Goal: Task Accomplishment & Management: Use online tool/utility

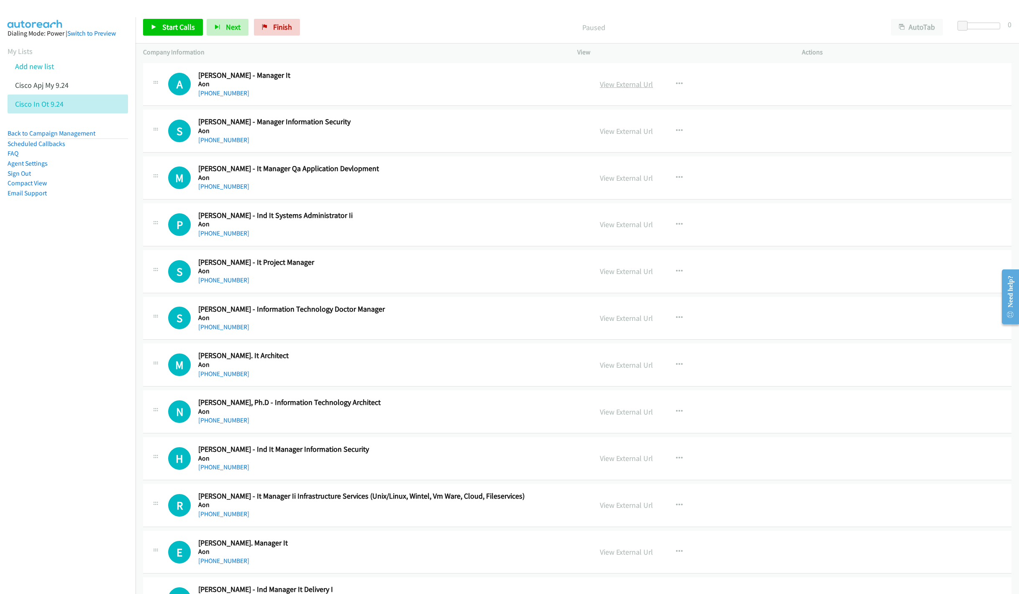
click at [624, 82] on link "View External Url" at bounding box center [626, 84] width 53 height 10
click at [904, 29] on button "AutoTab" at bounding box center [917, 27] width 52 height 17
click at [163, 25] on span "Start Calls" at bounding box center [178, 27] width 33 height 10
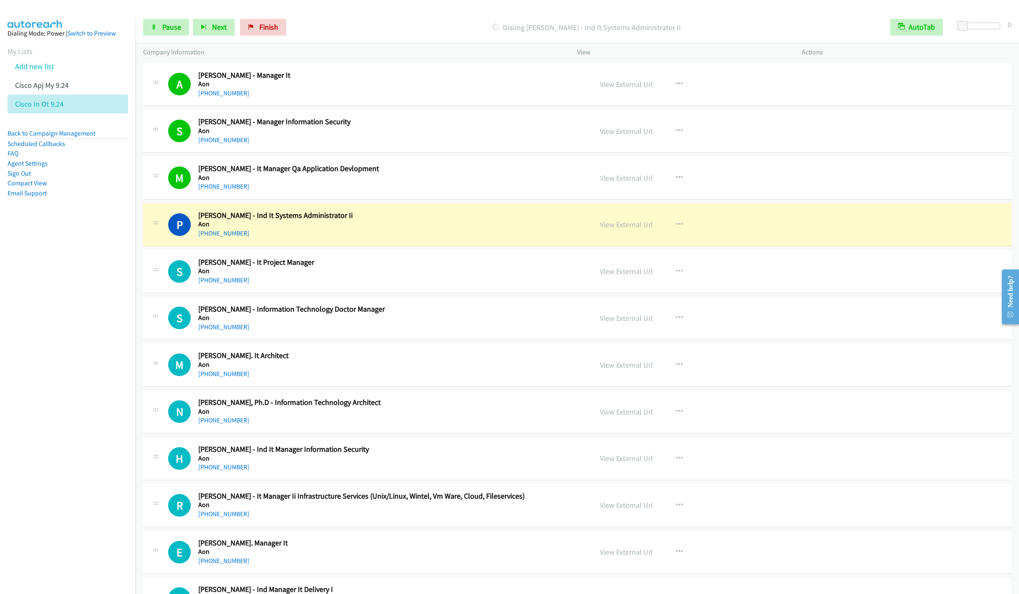
scroll to position [63, 0]
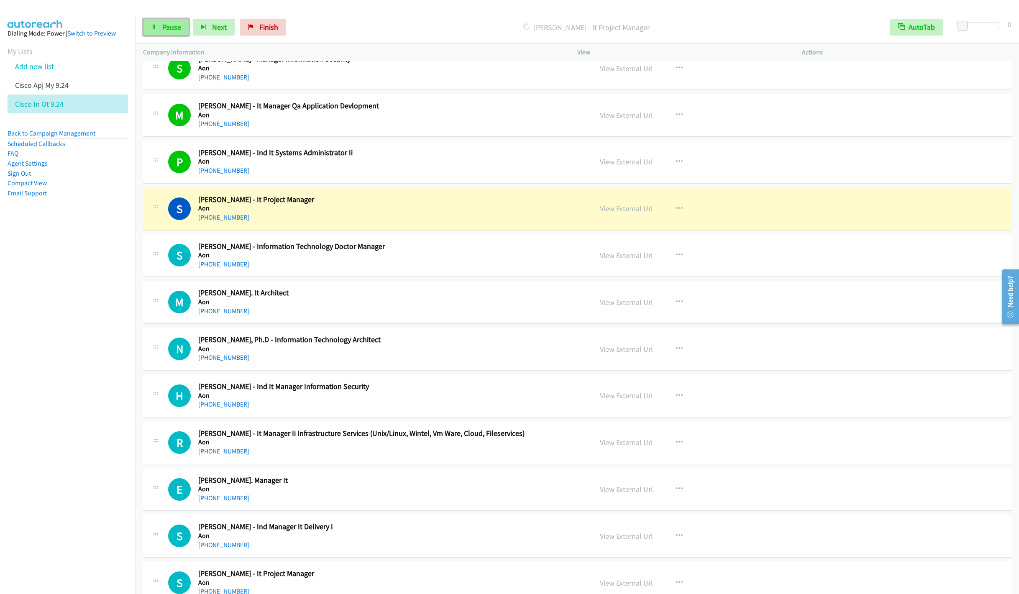
click at [172, 24] on span "Pause" at bounding box center [171, 27] width 19 height 10
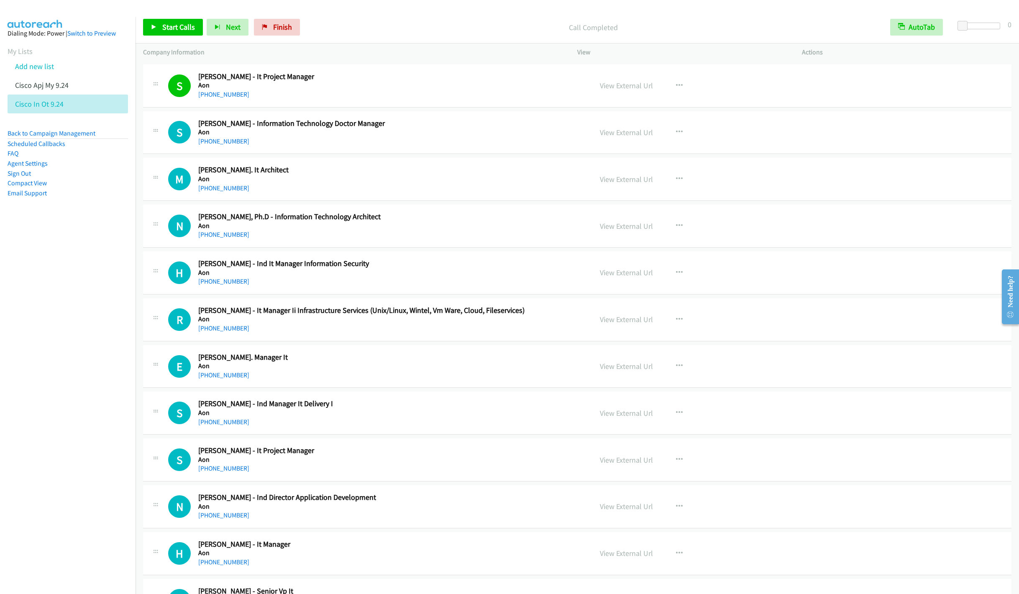
scroll to position [188, 0]
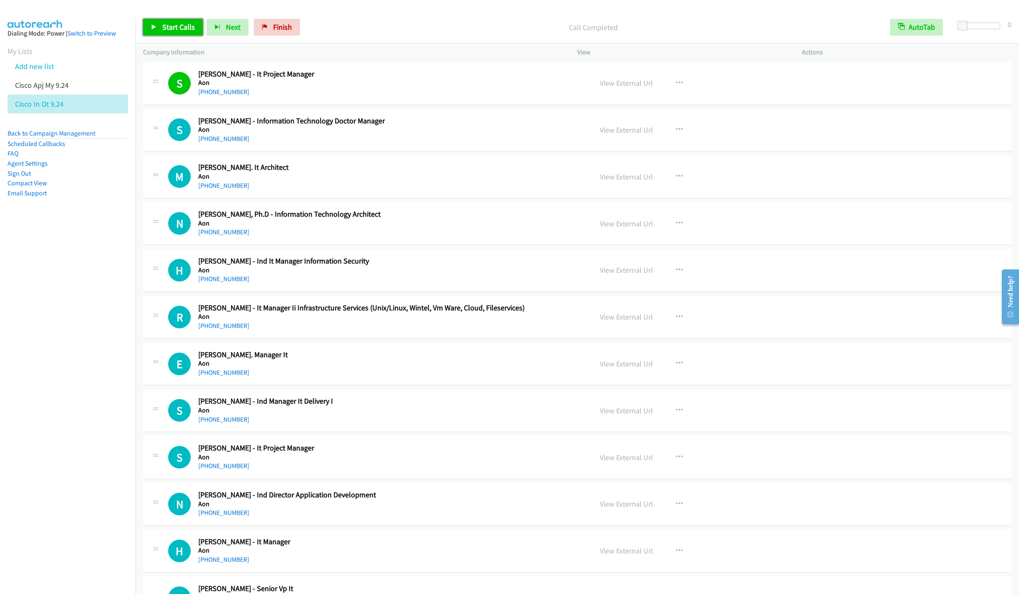
click at [168, 29] on span "Start Calls" at bounding box center [178, 27] width 33 height 10
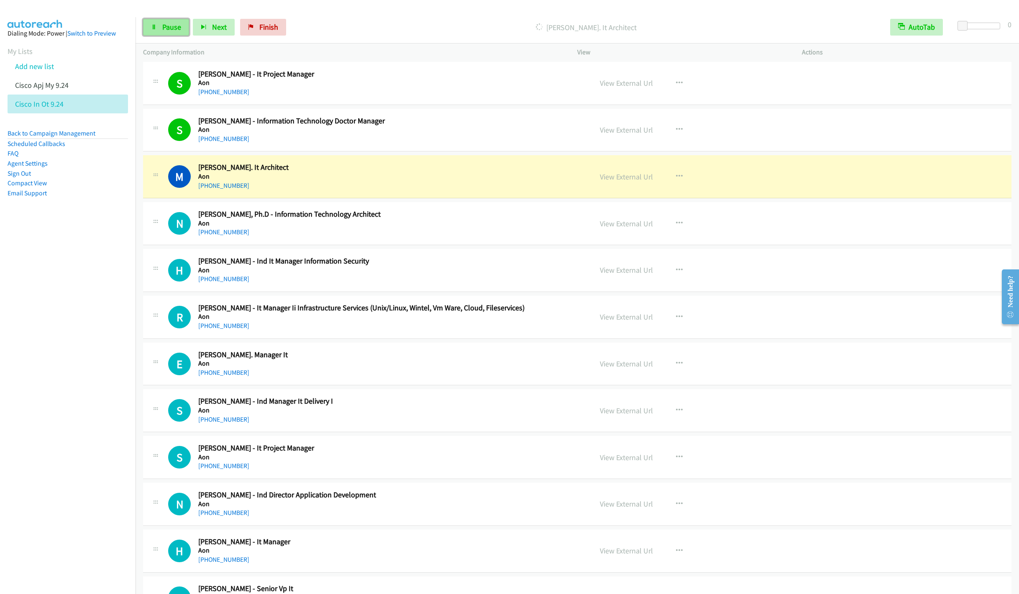
click at [160, 26] on link "Pause" at bounding box center [166, 27] width 46 height 17
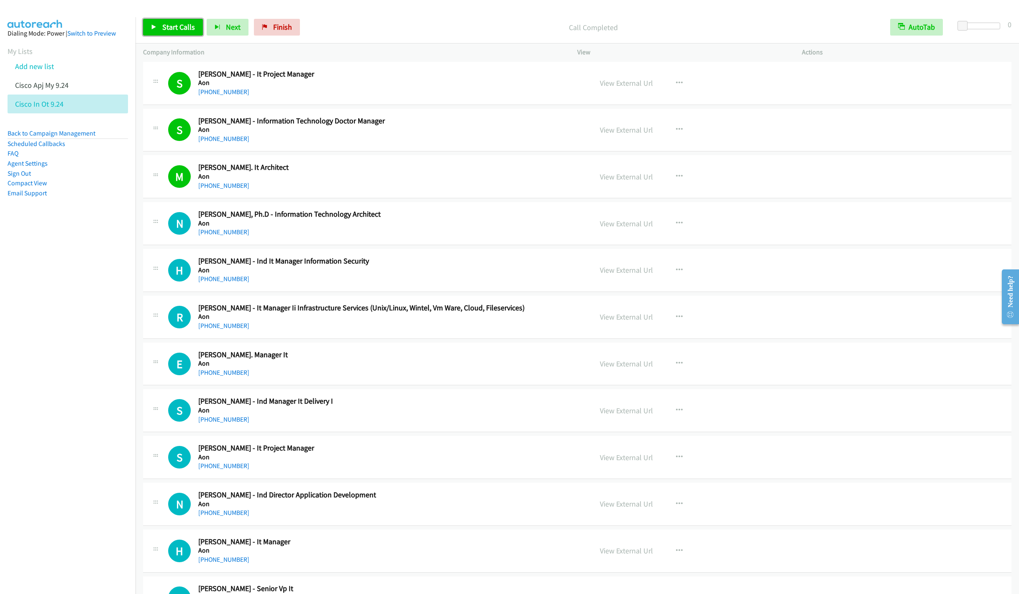
click at [172, 33] on link "Start Calls" at bounding box center [173, 27] width 60 height 17
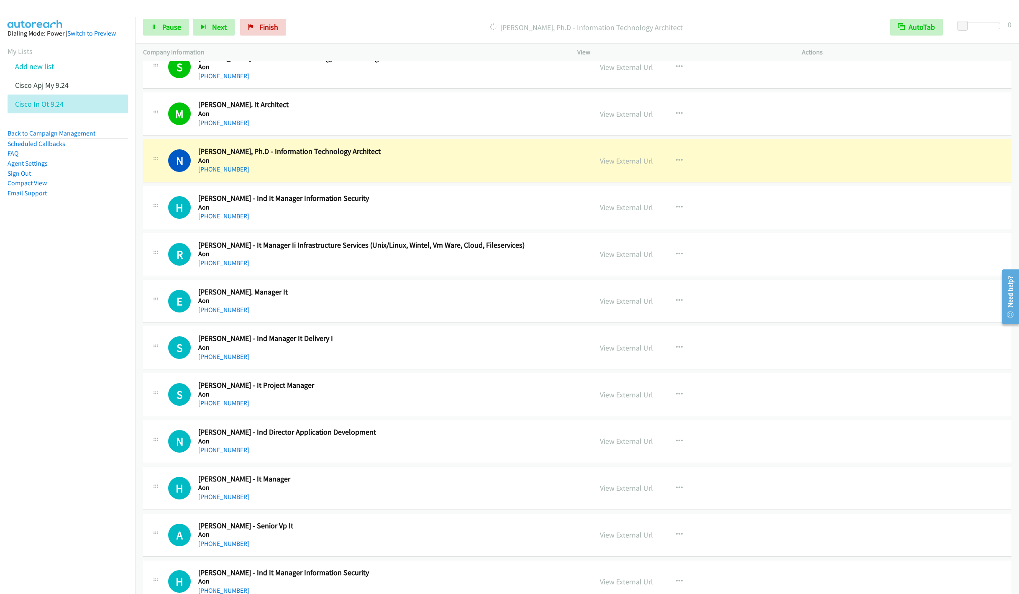
scroll to position [314, 0]
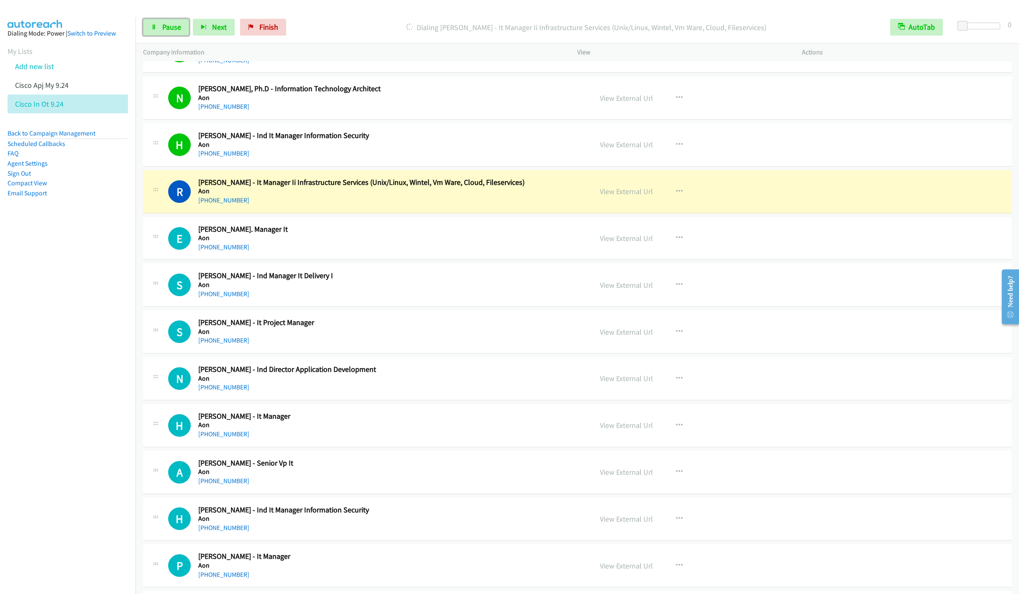
drag, startPoint x: 168, startPoint y: 29, endPoint x: 412, endPoint y: 38, distance: 243.6
click at [167, 29] on span "Pause" at bounding box center [171, 27] width 19 height 10
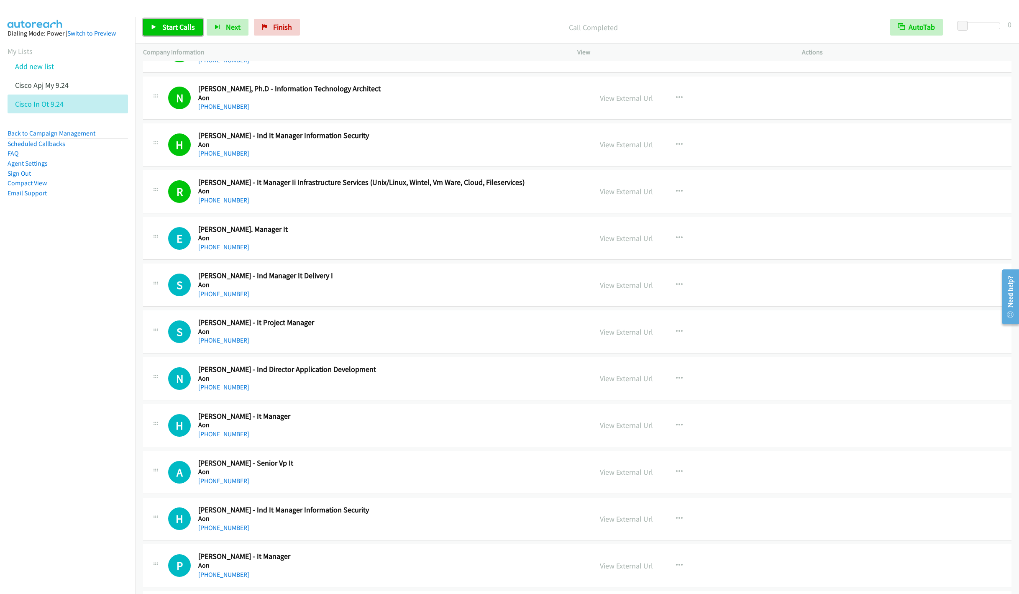
click at [164, 30] on span "Start Calls" at bounding box center [178, 27] width 33 height 10
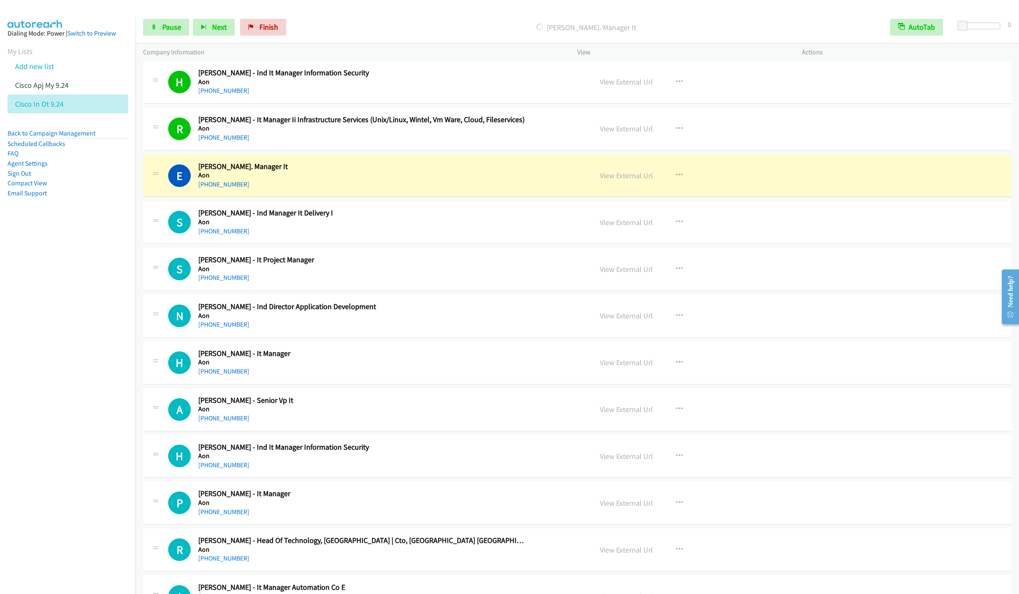
scroll to position [439, 0]
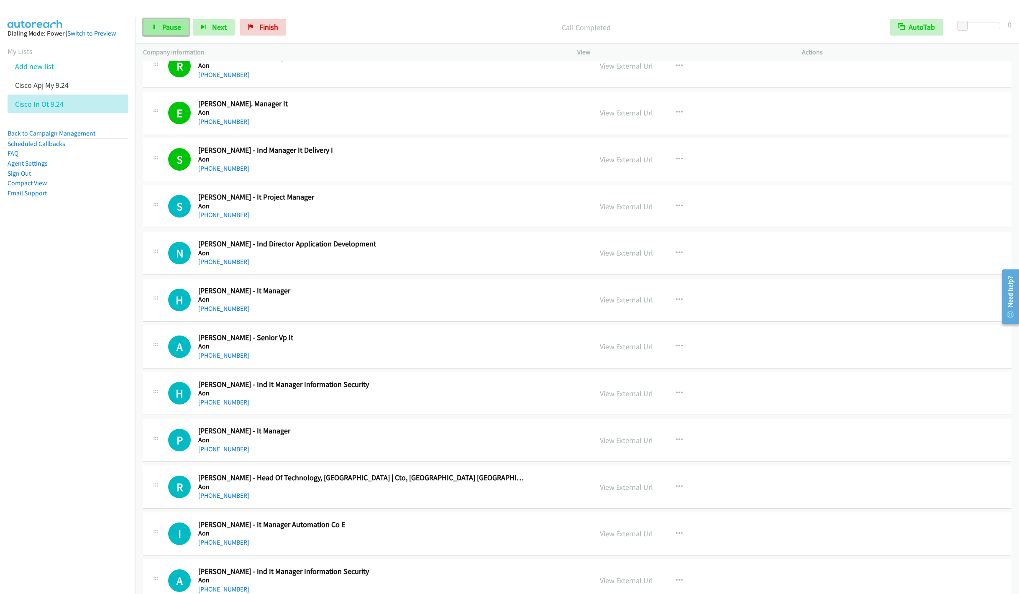
click at [162, 23] on span "Pause" at bounding box center [171, 27] width 19 height 10
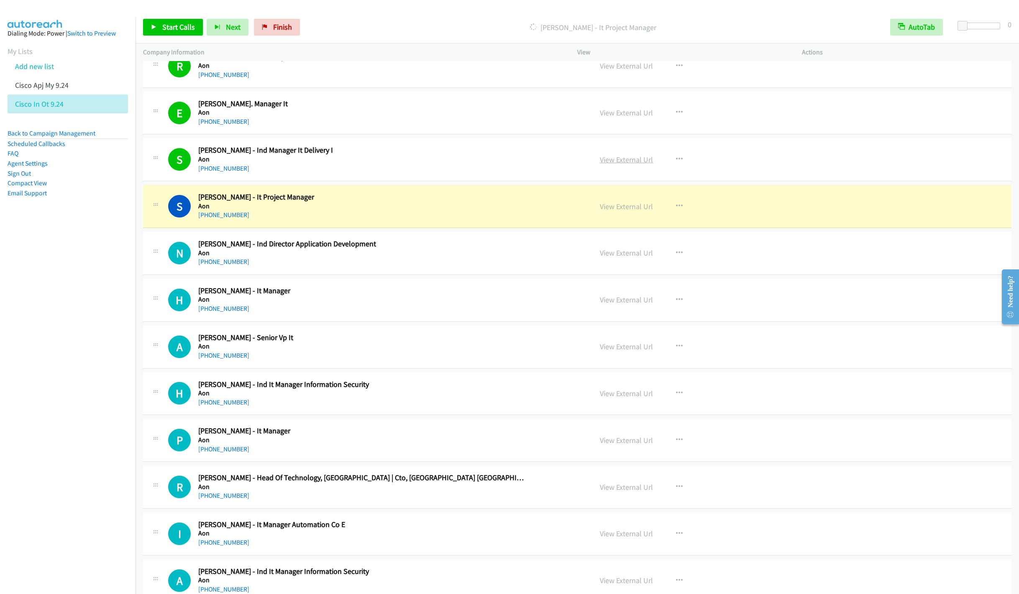
click at [633, 162] on link "View External Url" at bounding box center [626, 160] width 53 height 10
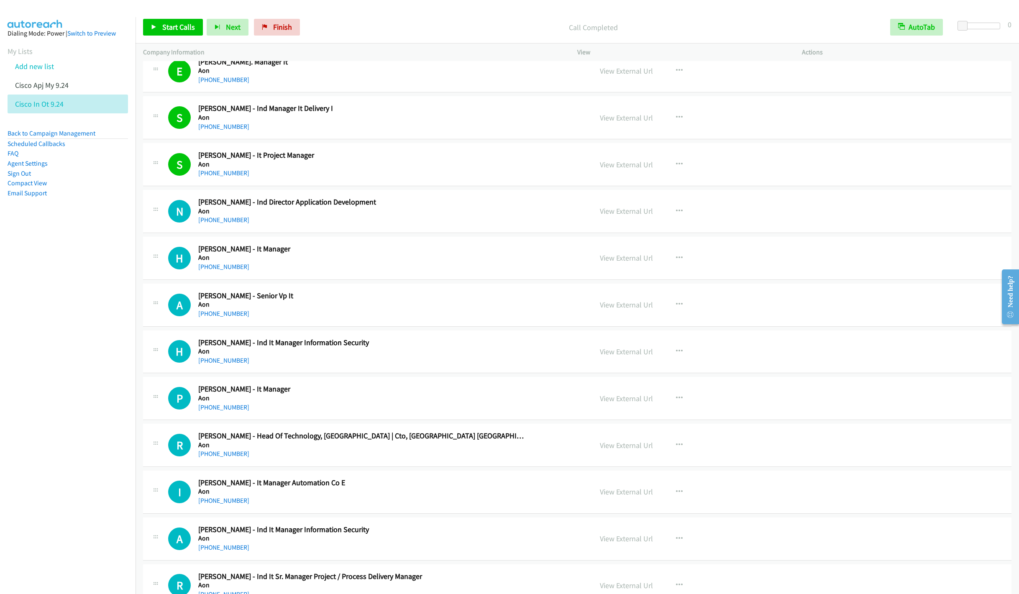
scroll to position [502, 0]
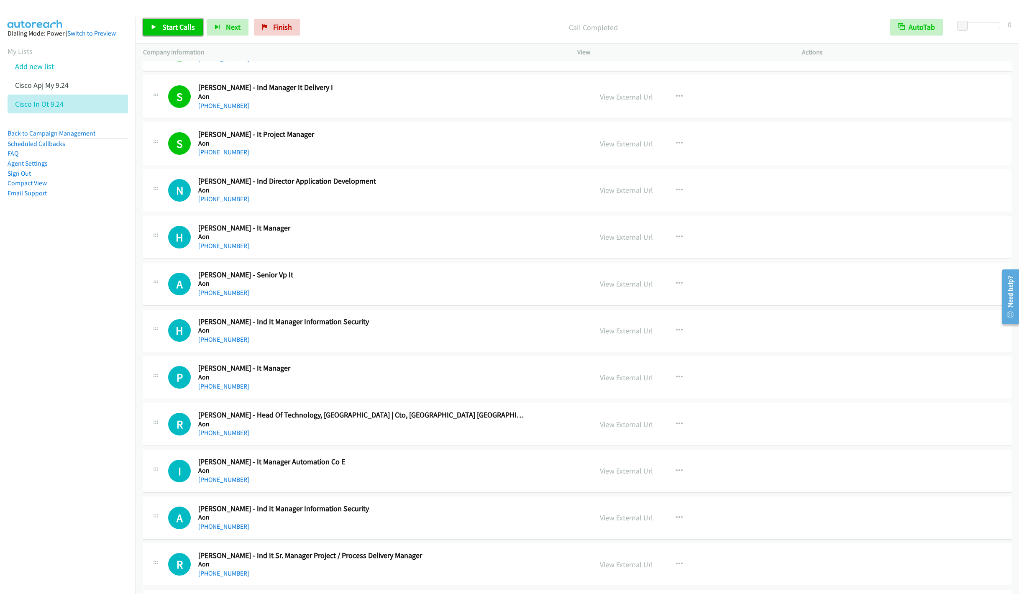
click at [156, 28] on icon at bounding box center [154, 28] width 6 height 6
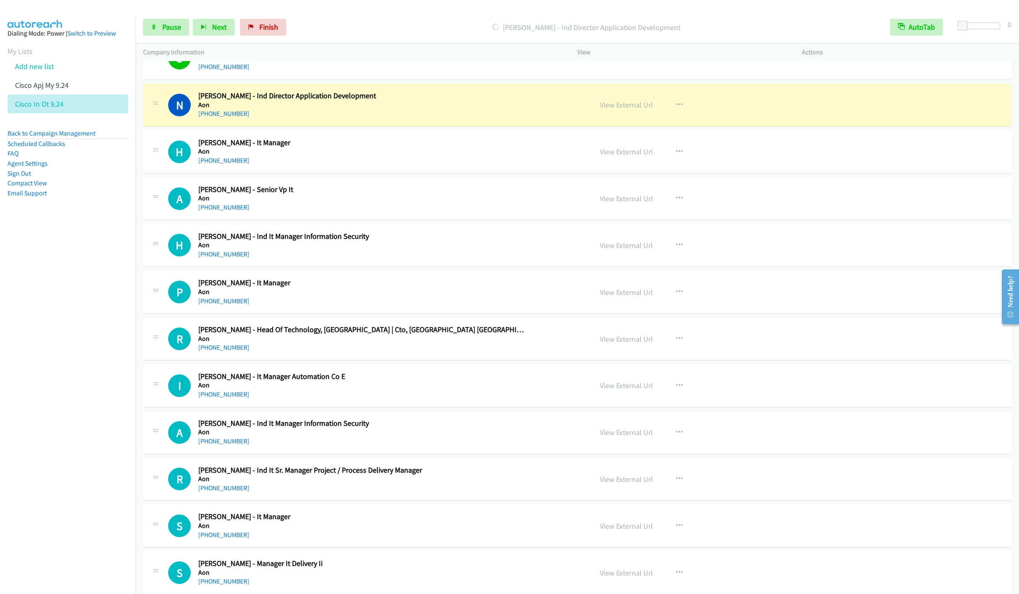
scroll to position [565, 0]
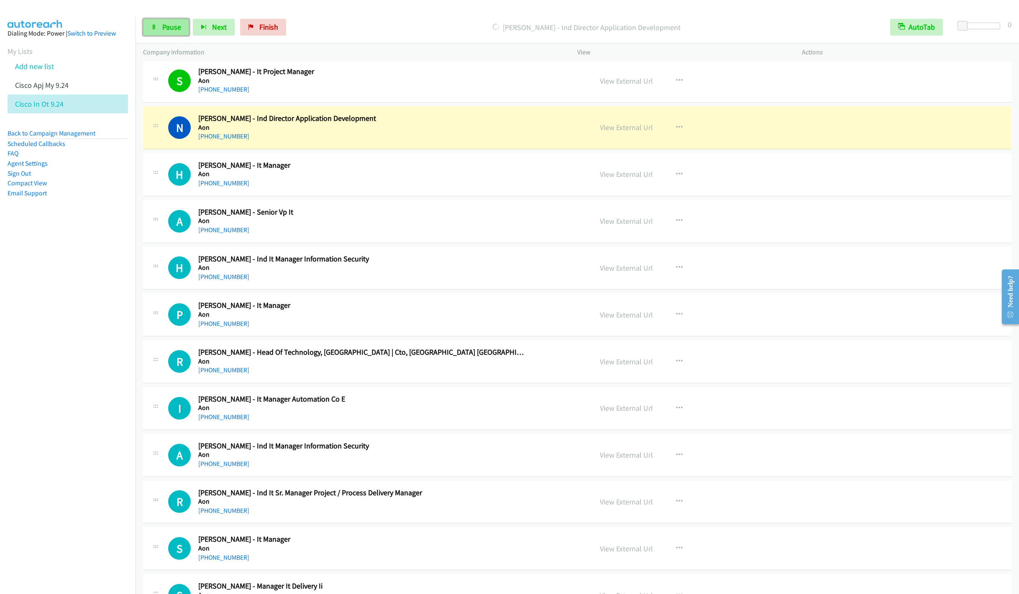
click at [178, 21] on link "Pause" at bounding box center [166, 27] width 46 height 17
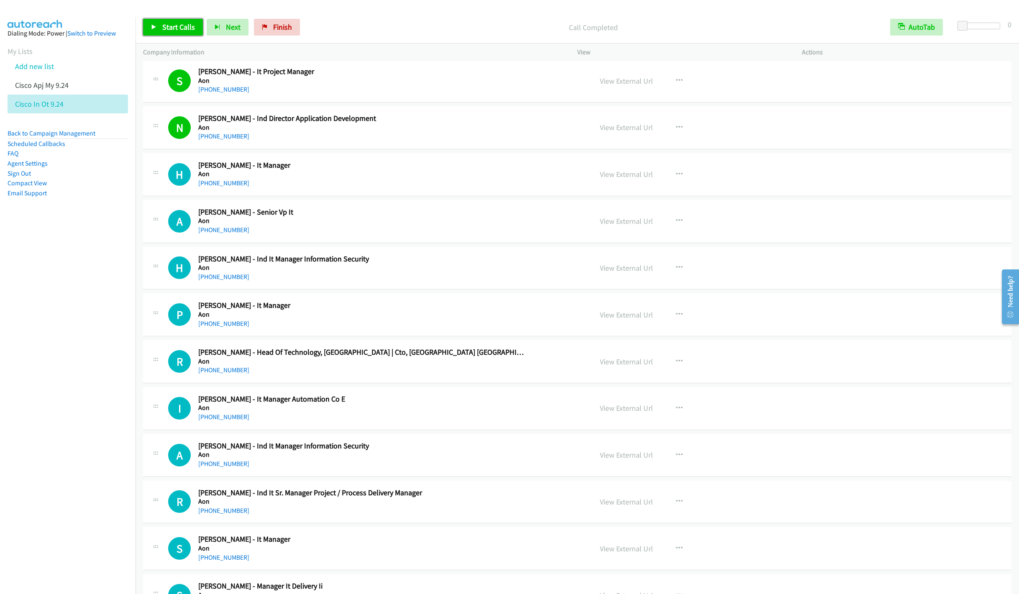
click at [160, 26] on link "Start Calls" at bounding box center [173, 27] width 60 height 17
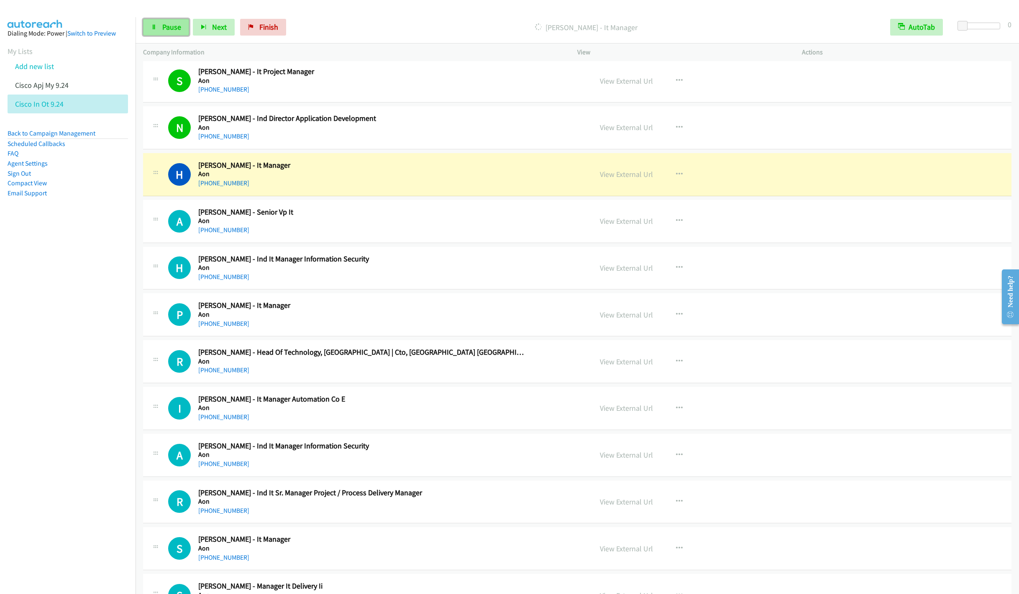
click at [169, 33] on link "Pause" at bounding box center [166, 27] width 46 height 17
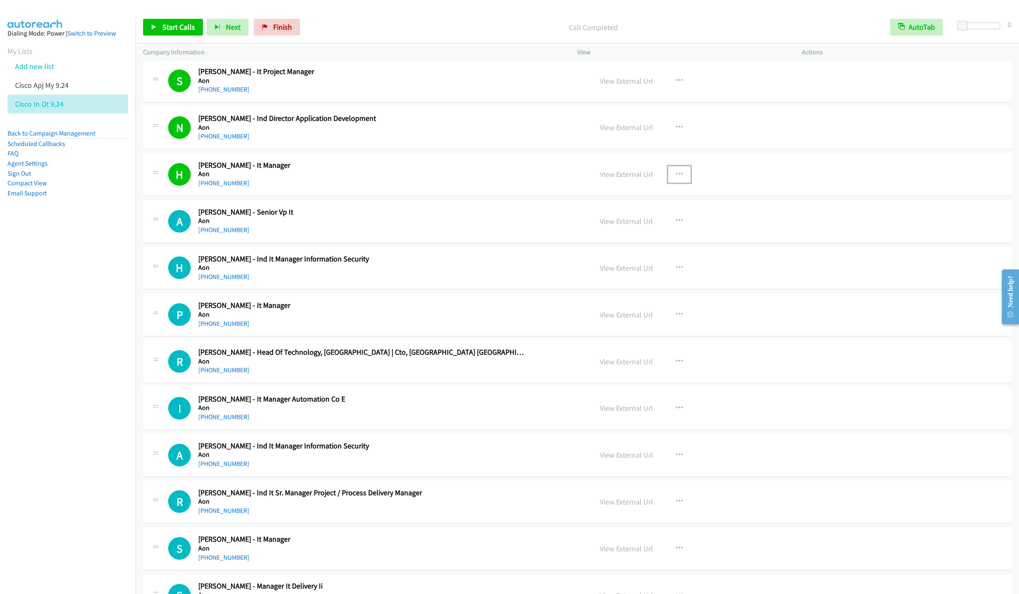
click at [678, 177] on icon "button" at bounding box center [679, 174] width 7 height 7
click at [619, 251] on link "Remove from list" at bounding box center [634, 246] width 111 height 17
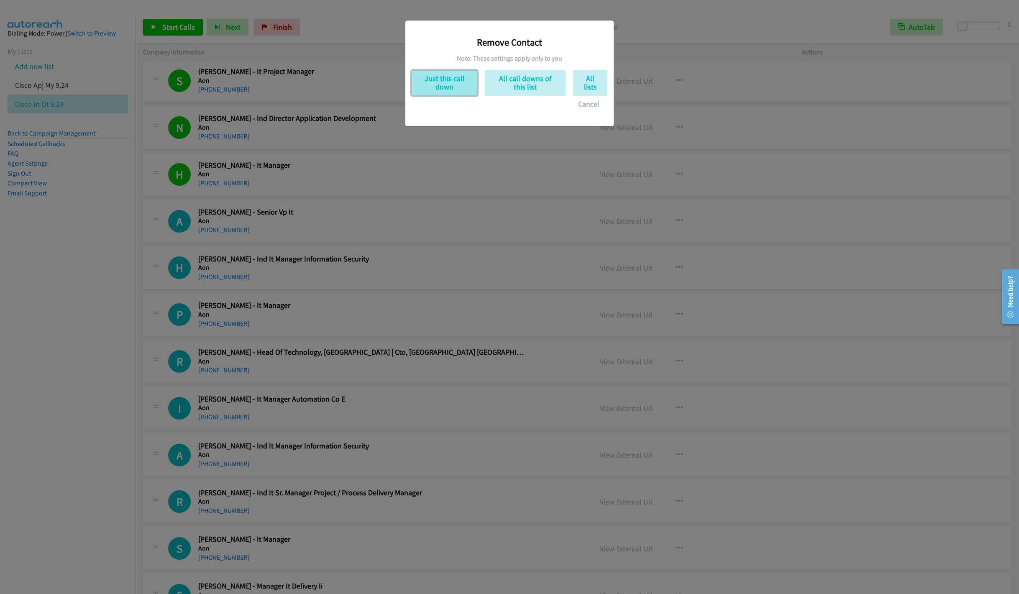
click at [451, 83] on button "Just this call down" at bounding box center [445, 83] width 66 height 26
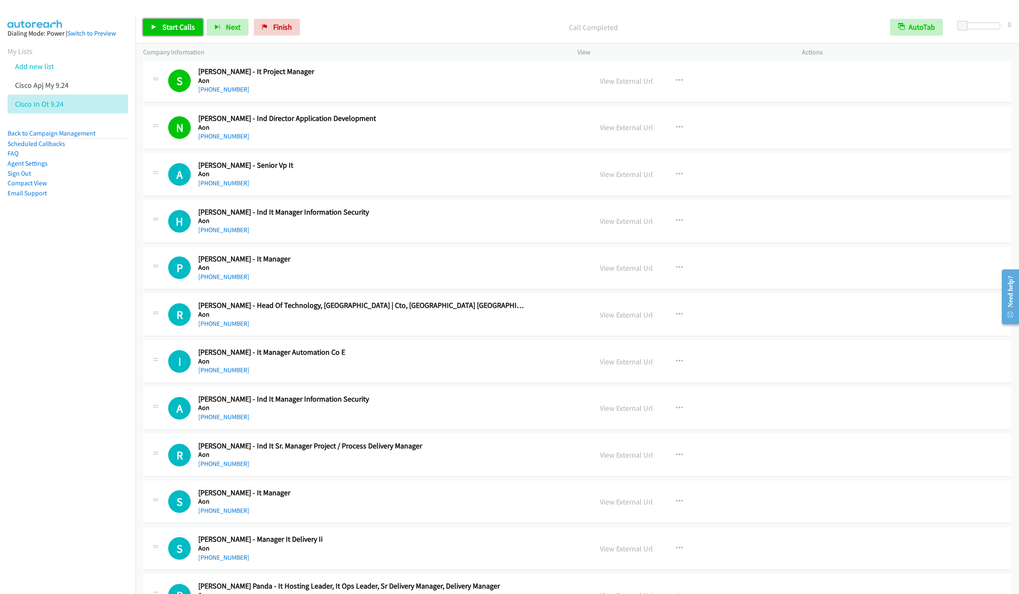
click at [173, 26] on span "Start Calls" at bounding box center [178, 27] width 33 height 10
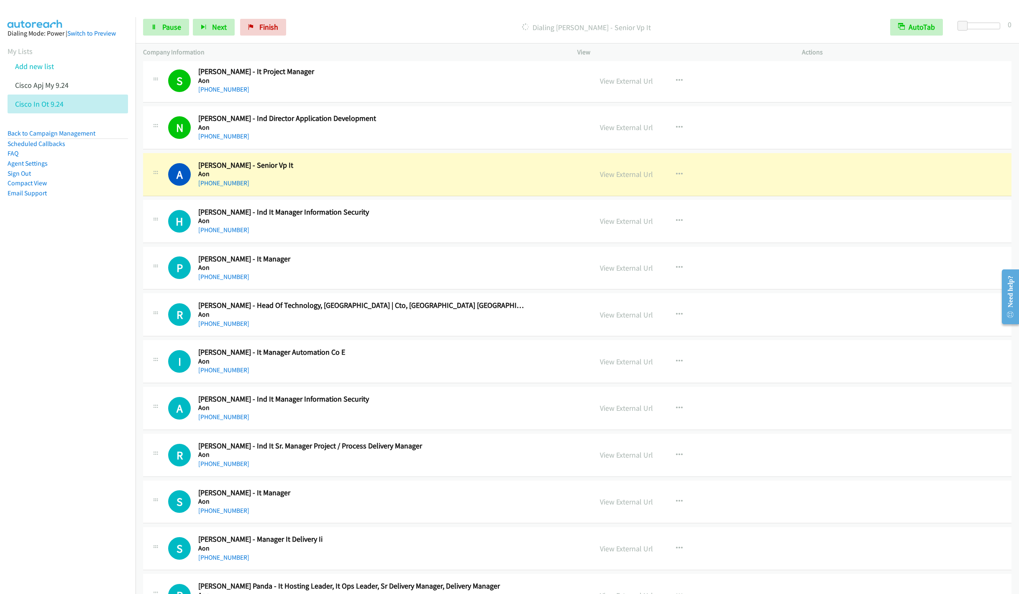
scroll to position [628, 0]
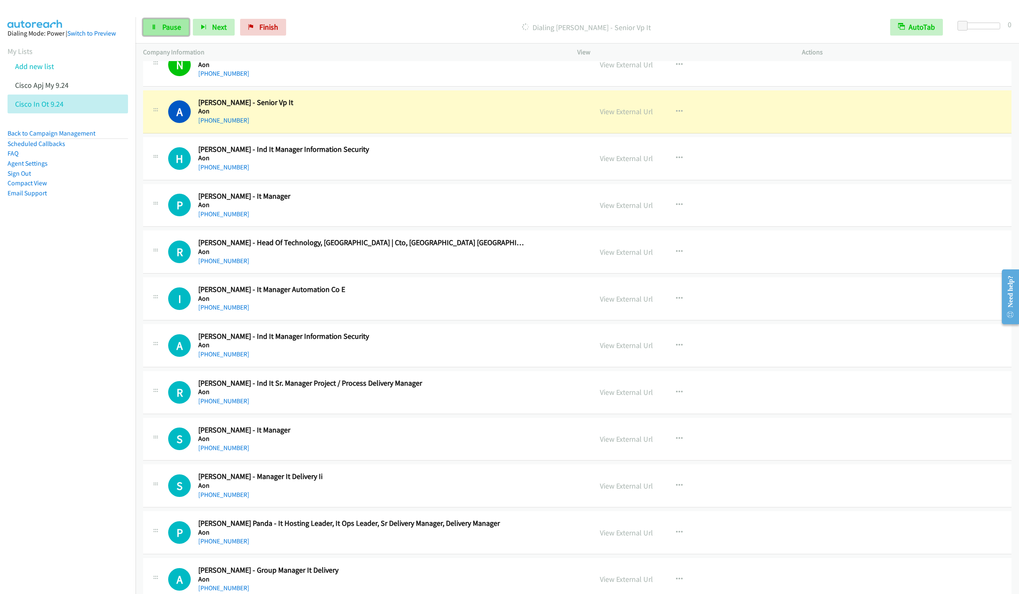
click at [153, 25] on icon at bounding box center [154, 28] width 6 height 6
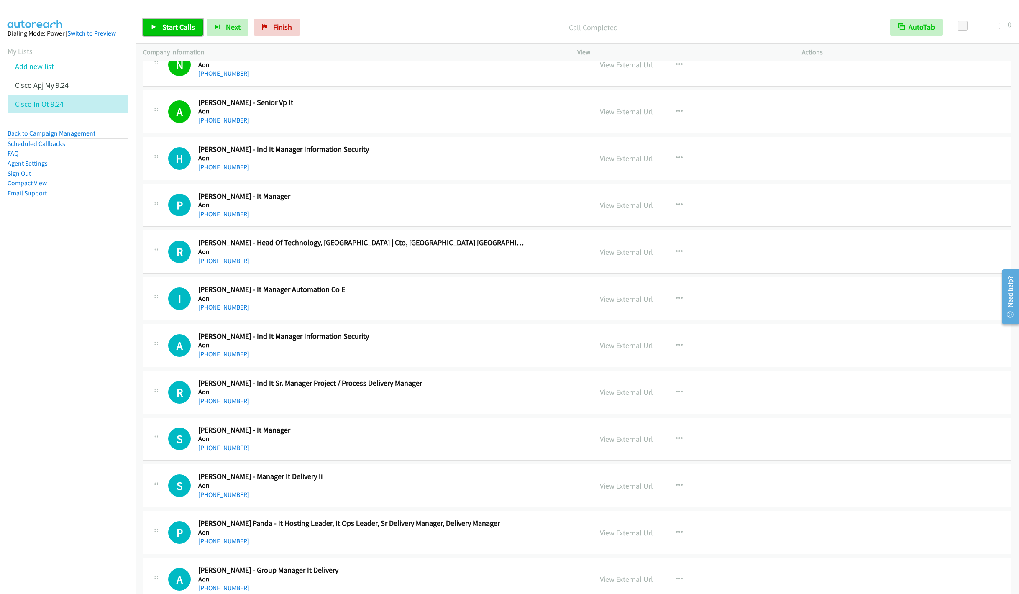
click at [171, 30] on span "Start Calls" at bounding box center [178, 27] width 33 height 10
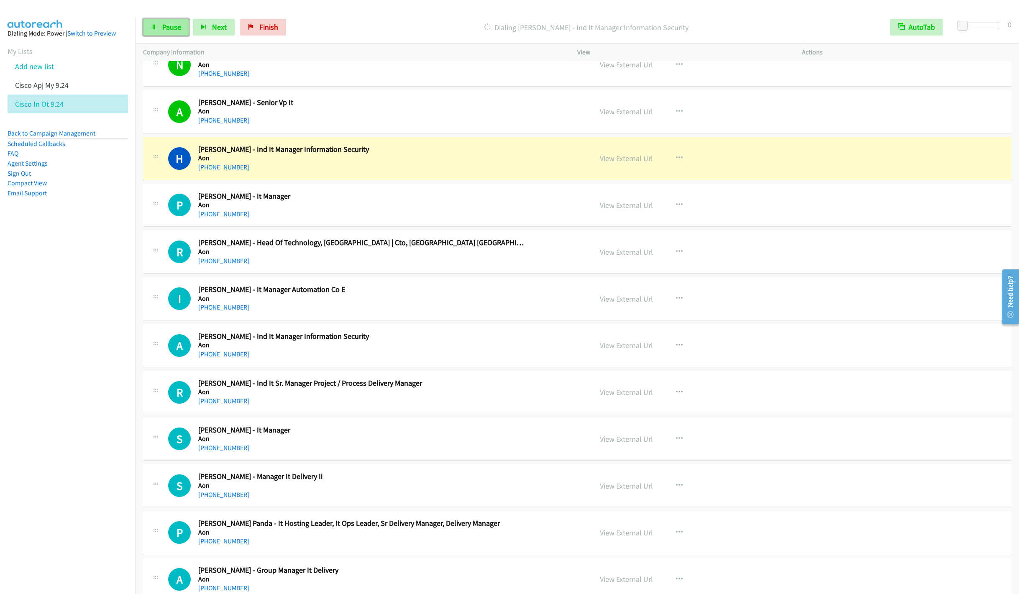
click at [171, 30] on span "Pause" at bounding box center [171, 27] width 19 height 10
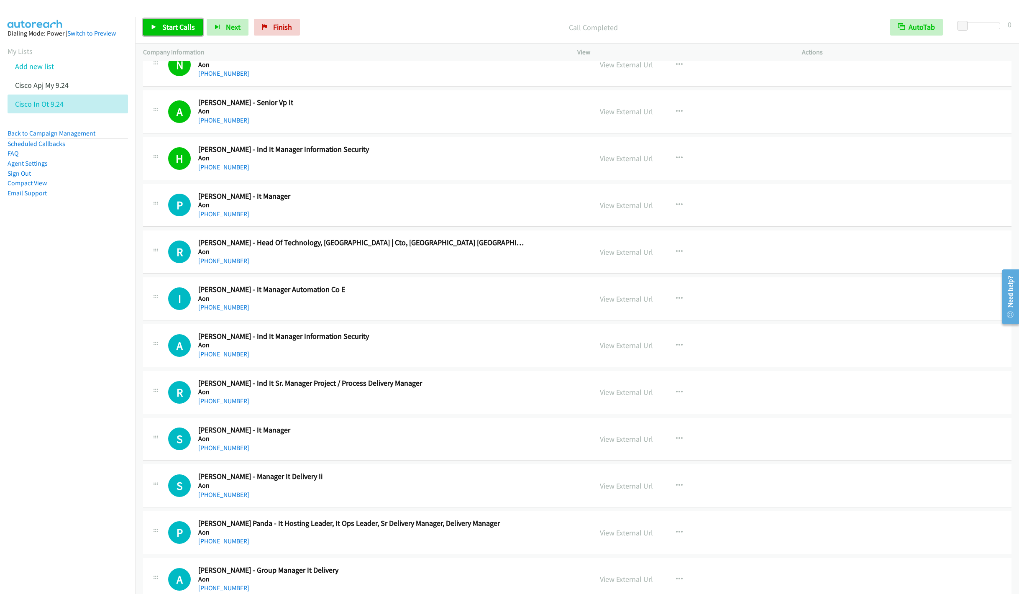
click at [176, 22] on link "Start Calls" at bounding box center [173, 27] width 60 height 17
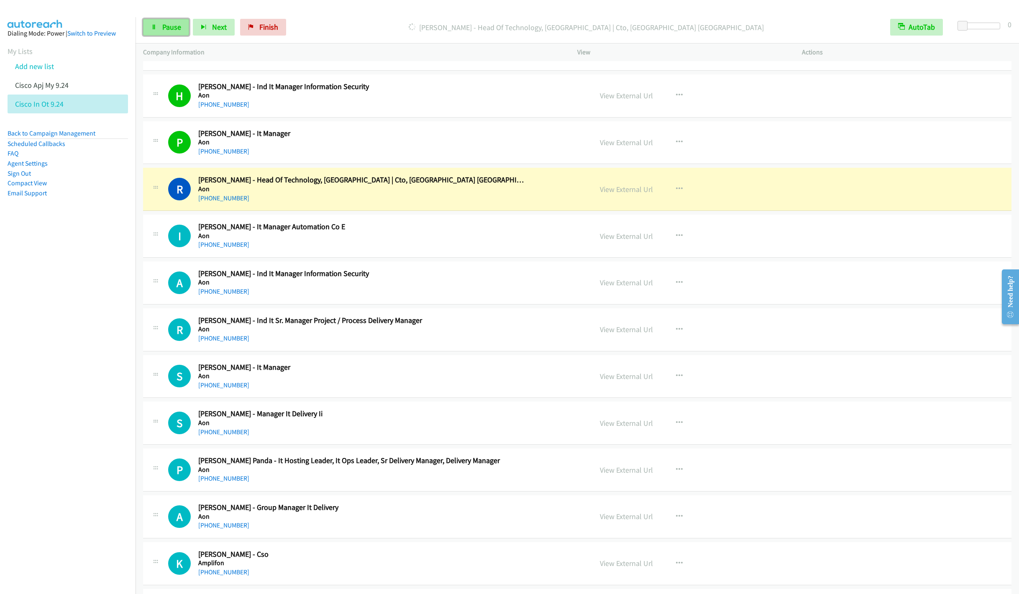
click at [168, 32] on link "Pause" at bounding box center [166, 27] width 46 height 17
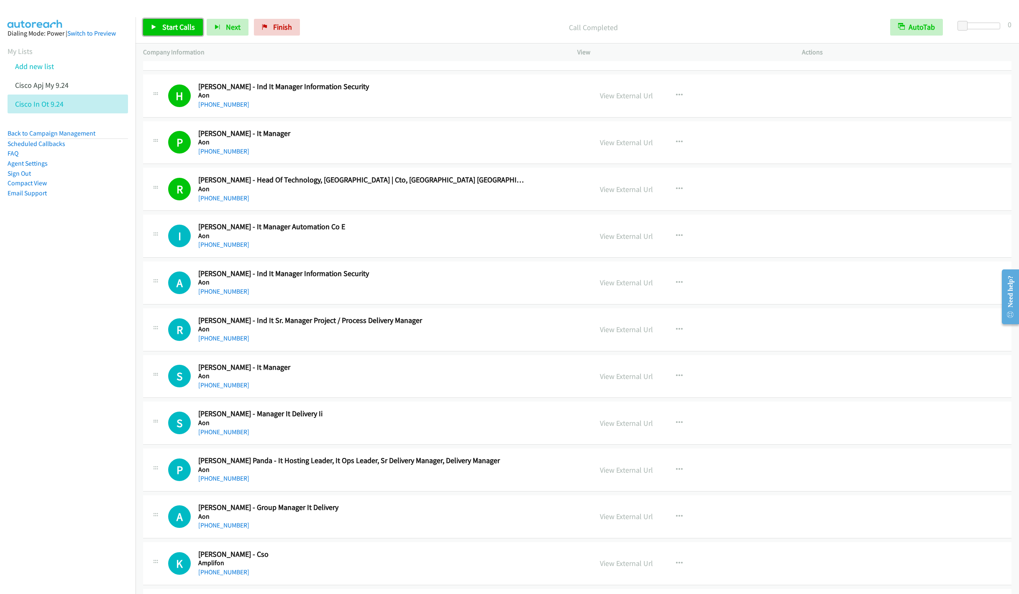
click at [161, 24] on link "Start Calls" at bounding box center [173, 27] width 60 height 17
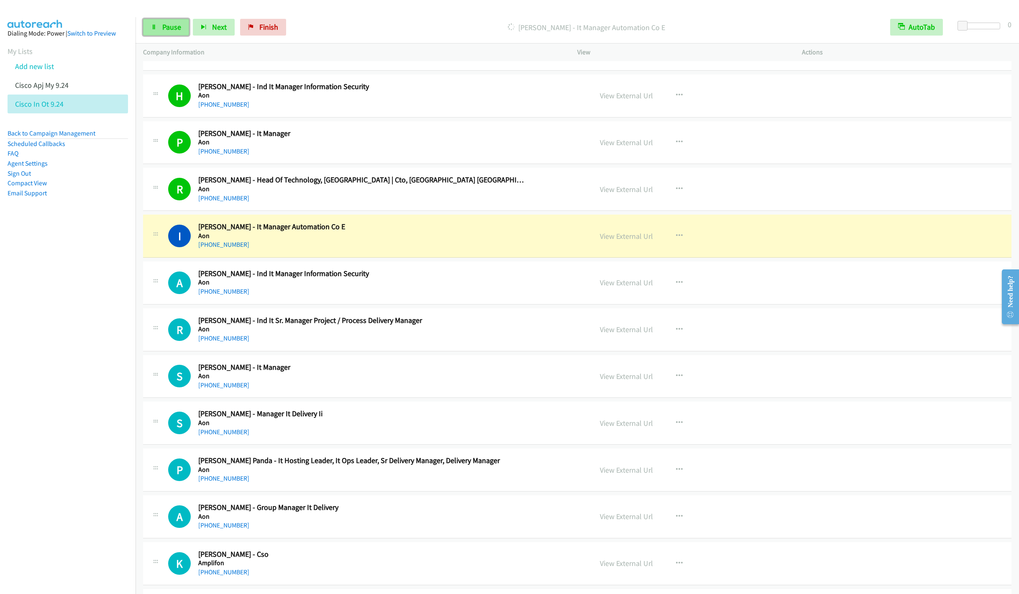
click at [170, 26] on span "Pause" at bounding box center [171, 27] width 19 height 10
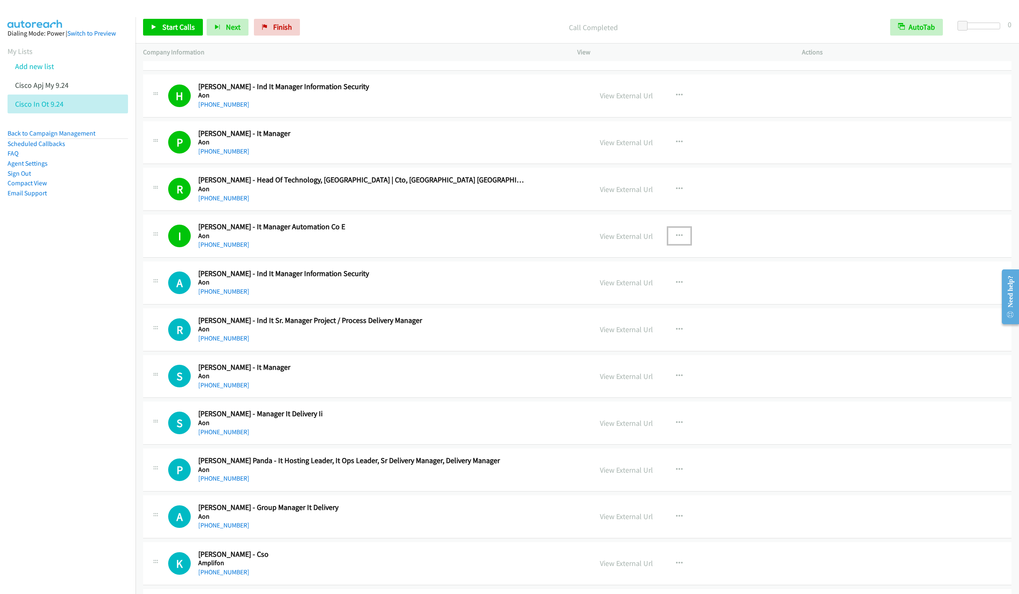
click at [676, 239] on icon "button" at bounding box center [679, 236] width 7 height 7
click at [607, 309] on link "Remove from list" at bounding box center [634, 307] width 111 height 17
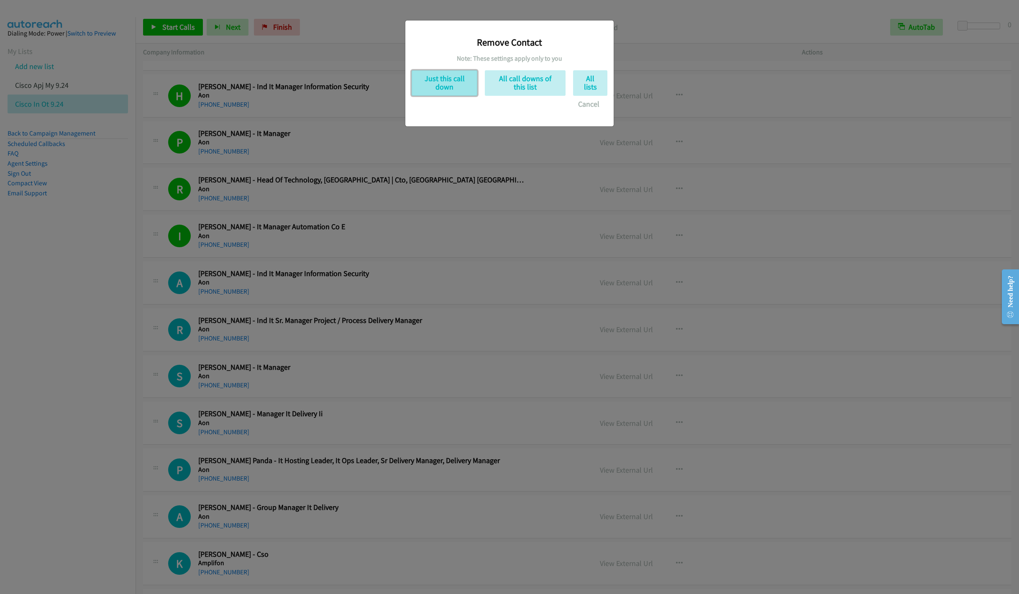
click at [435, 79] on button "Just this call down" at bounding box center [445, 83] width 66 height 26
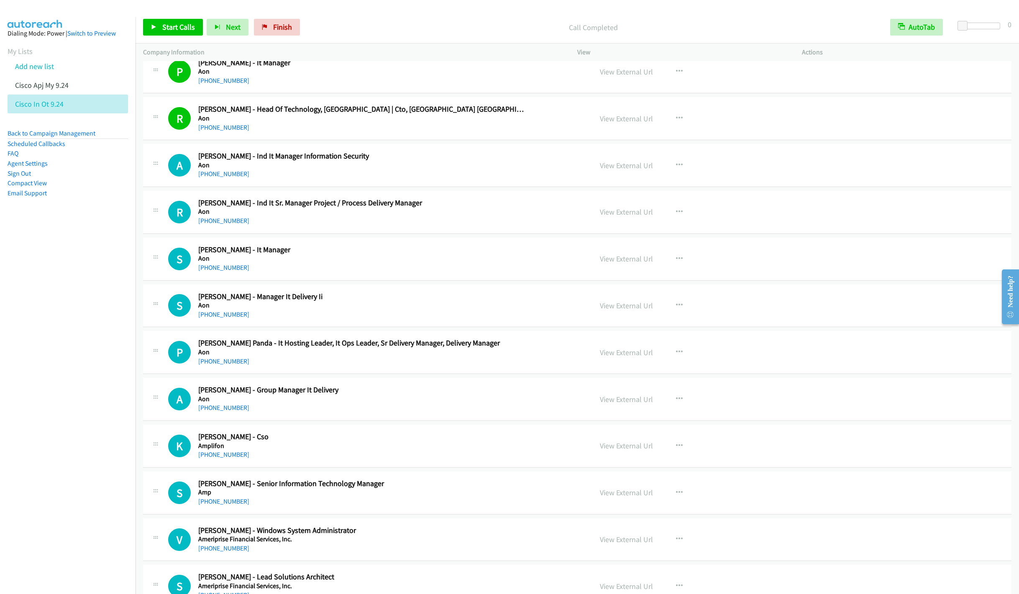
scroll to position [753, 0]
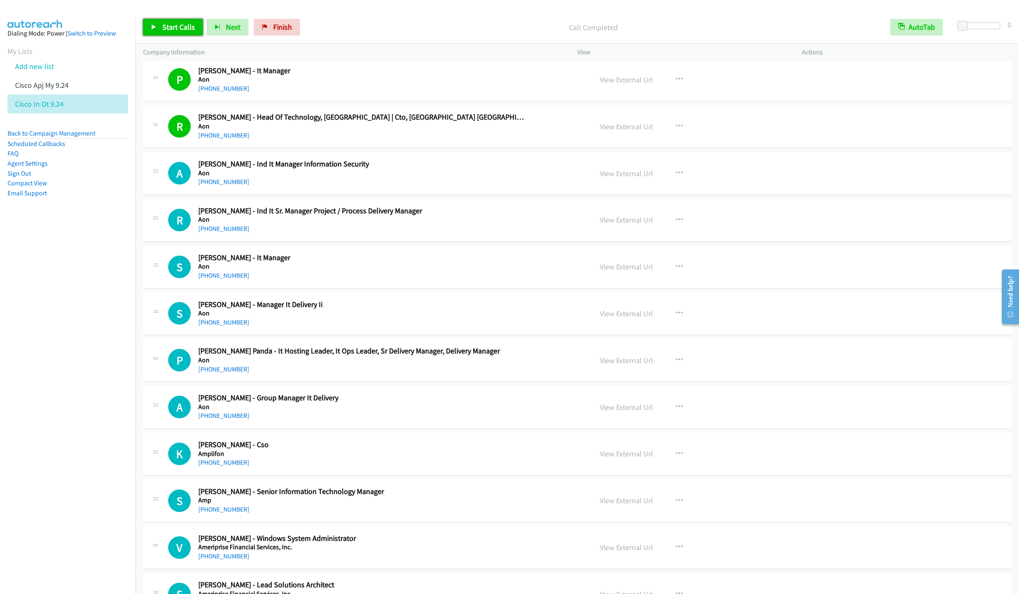
click at [157, 24] on link "Start Calls" at bounding box center [173, 27] width 60 height 17
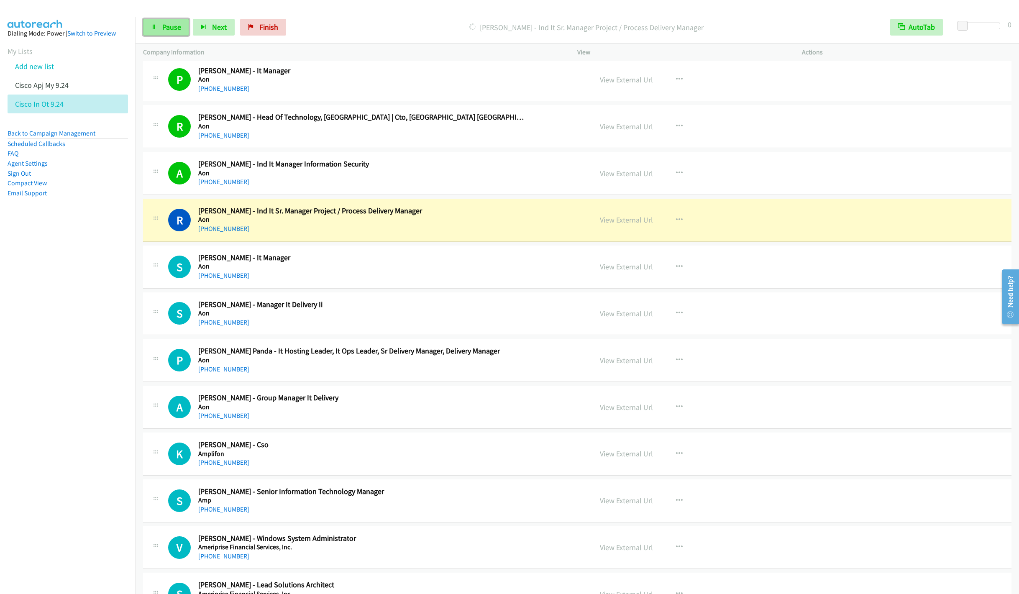
click at [165, 24] on span "Pause" at bounding box center [171, 27] width 19 height 10
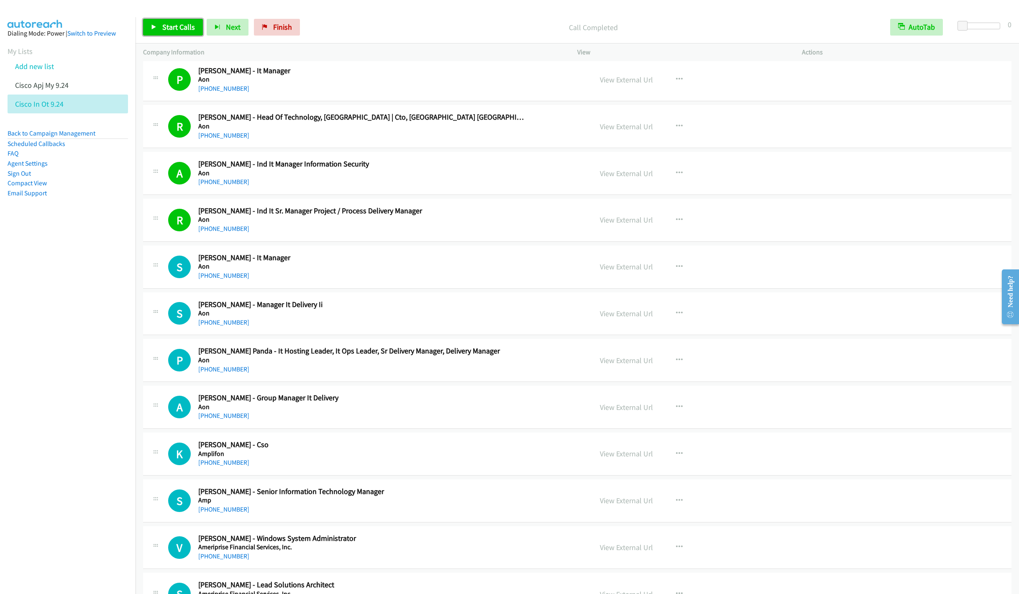
click at [163, 26] on span "Start Calls" at bounding box center [178, 27] width 33 height 10
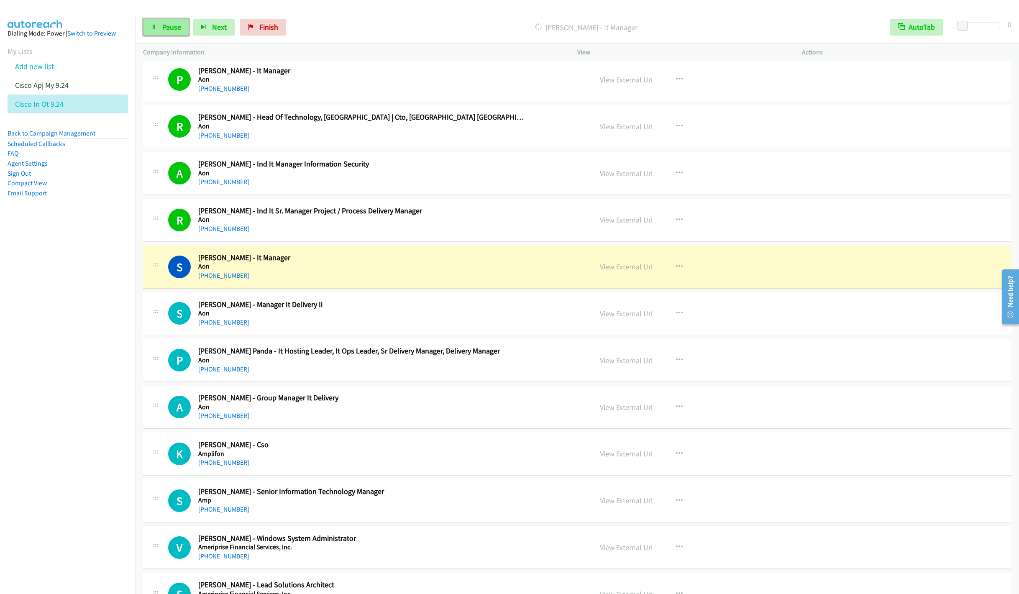
click at [159, 31] on link "Pause" at bounding box center [166, 27] width 46 height 17
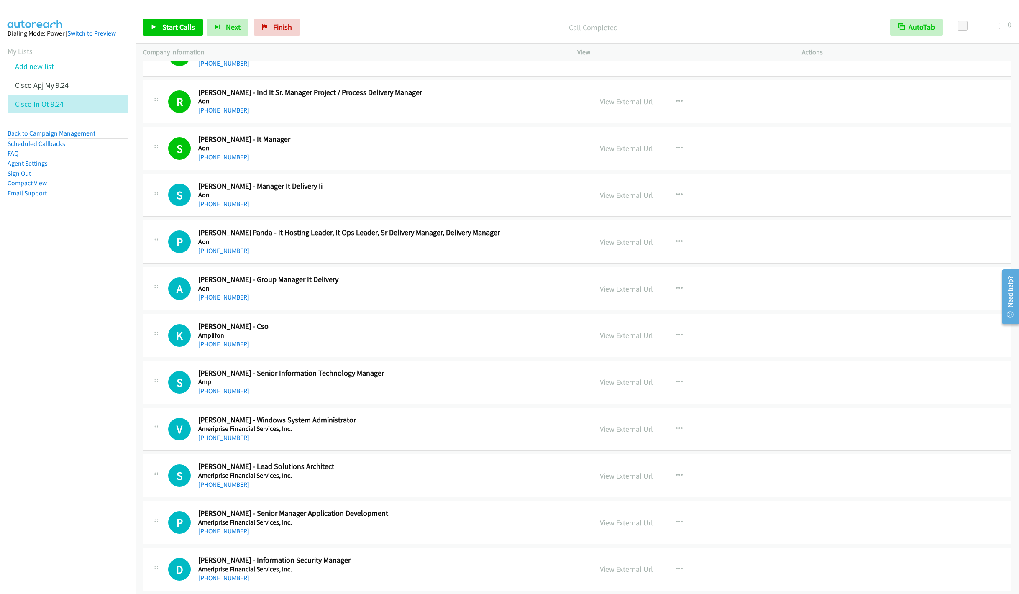
scroll to position [879, 0]
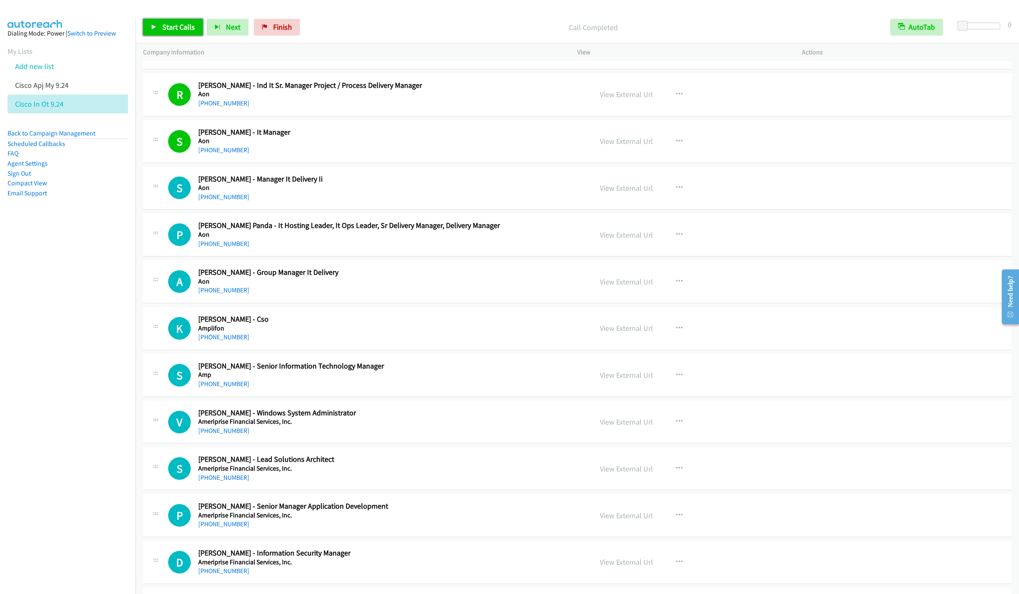
click at [166, 28] on span "Start Calls" at bounding box center [178, 27] width 33 height 10
click at [676, 237] on icon "button" at bounding box center [679, 234] width 7 height 7
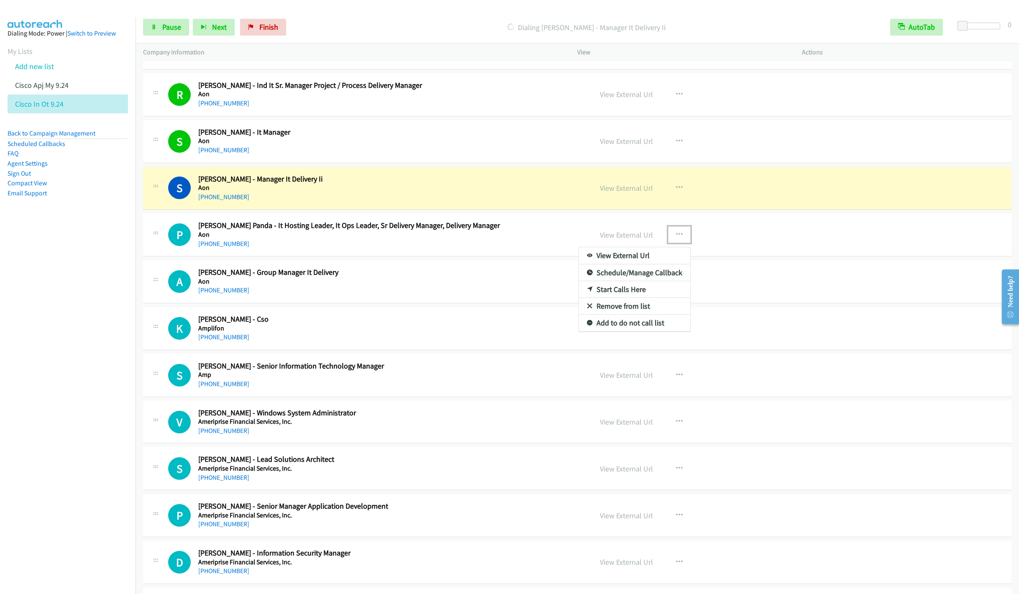
click at [614, 310] on link "Remove from list" at bounding box center [634, 306] width 111 height 17
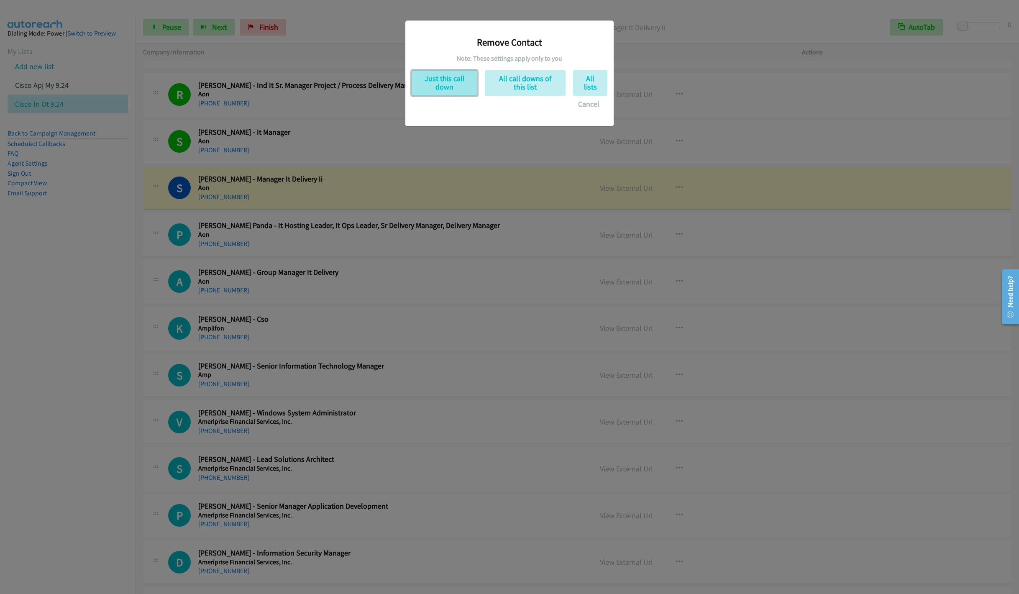
drag, startPoint x: 445, startPoint y: 82, endPoint x: 445, endPoint y: 88, distance: 6.7
click at [445, 81] on button "Just this call down" at bounding box center [445, 83] width 66 height 26
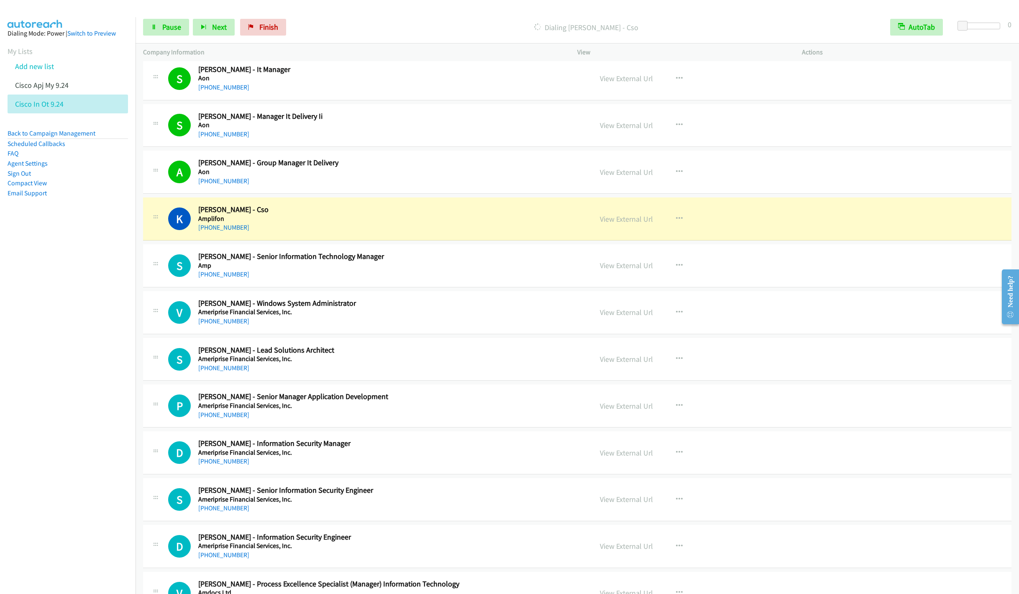
scroll to position [1004, 0]
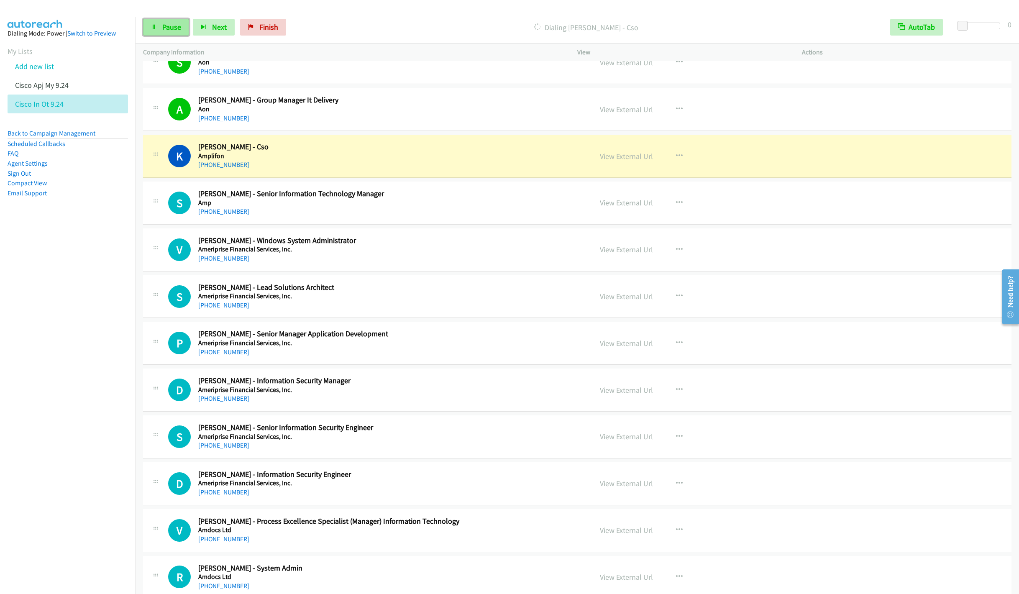
click at [161, 28] on link "Pause" at bounding box center [166, 27] width 46 height 17
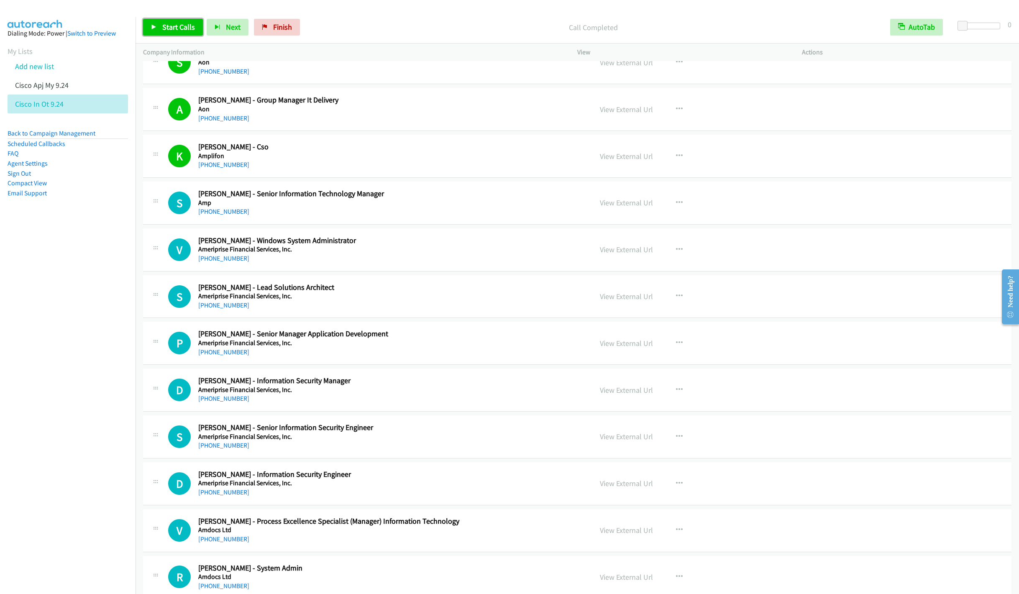
click at [171, 23] on span "Start Calls" at bounding box center [178, 27] width 33 height 10
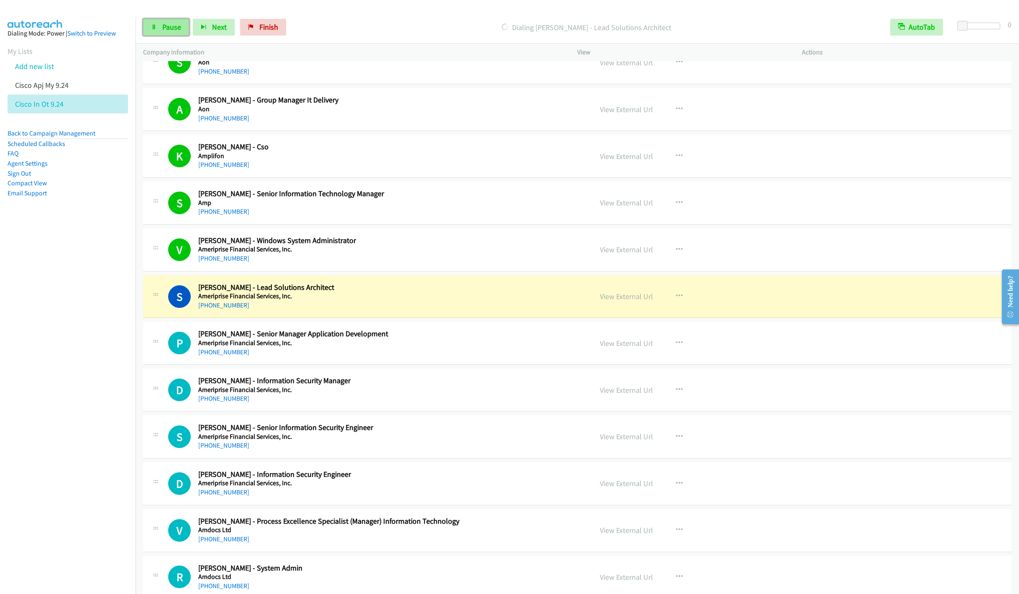
click at [162, 28] on span "Pause" at bounding box center [171, 27] width 19 height 10
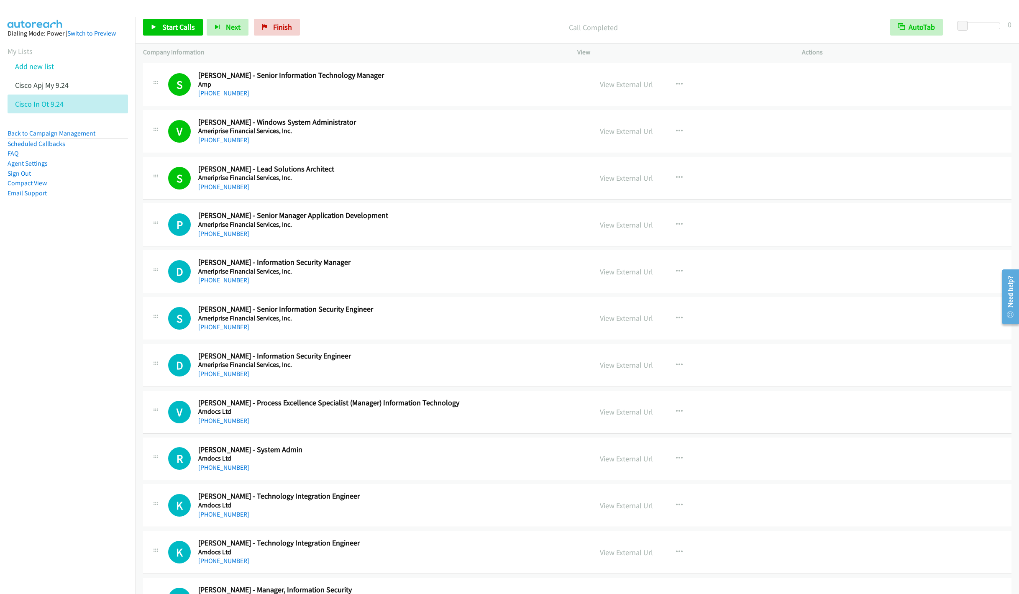
scroll to position [1130, 0]
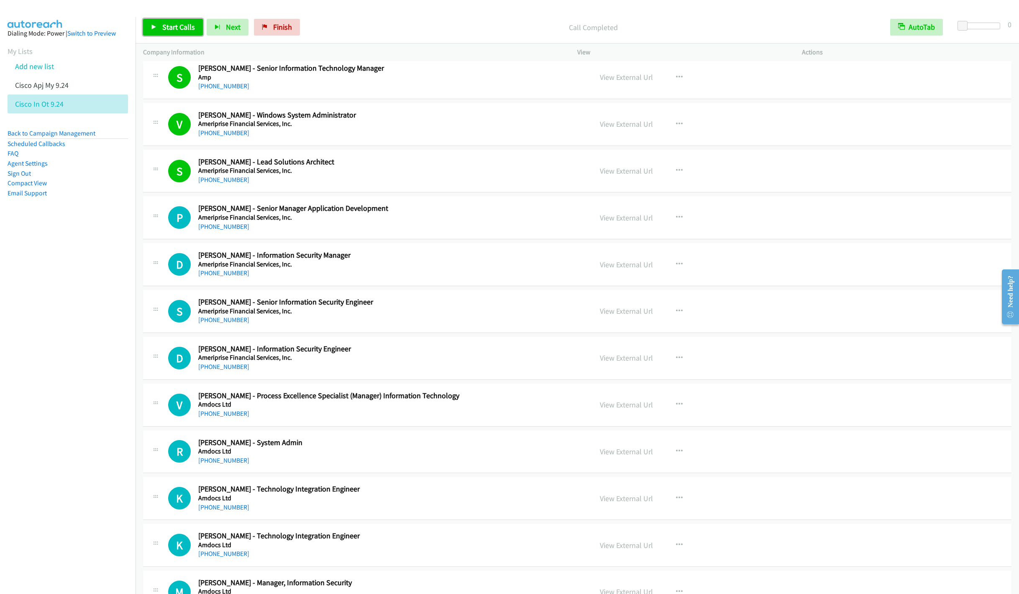
click at [169, 25] on span "Start Calls" at bounding box center [178, 27] width 33 height 10
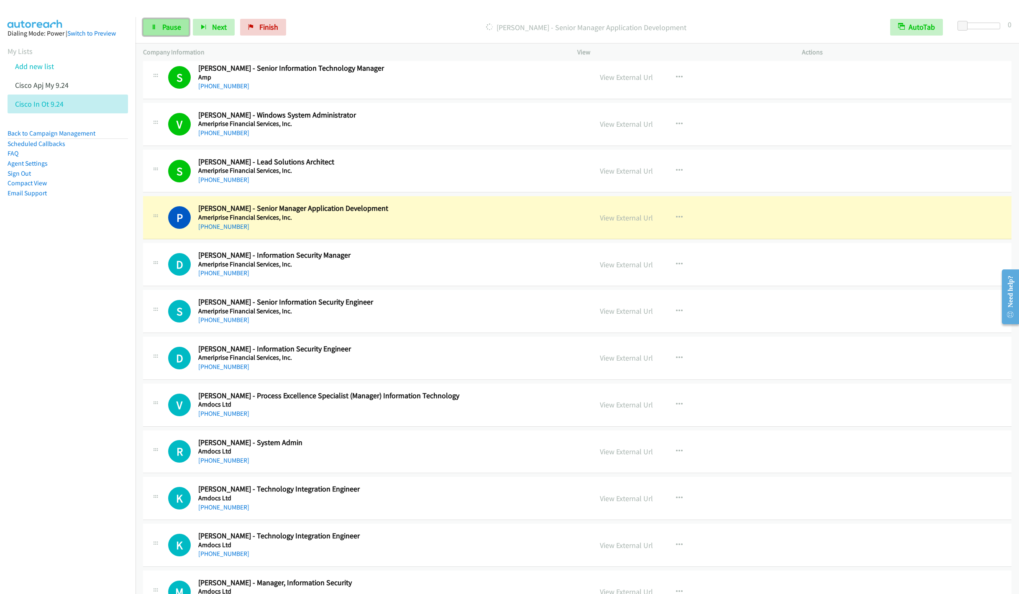
click at [169, 26] on span "Pause" at bounding box center [171, 27] width 19 height 10
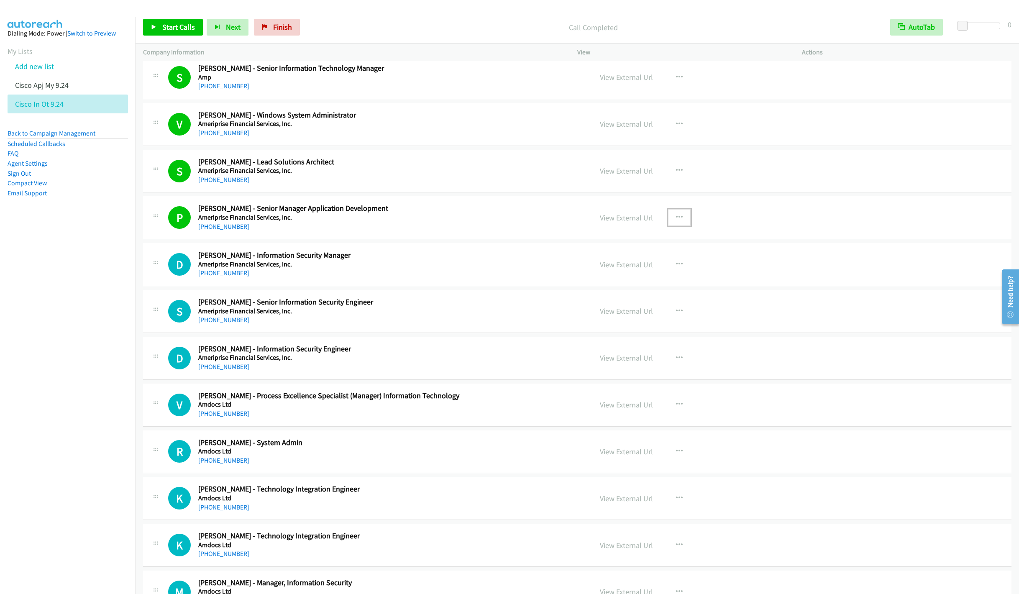
click at [676, 219] on icon "button" at bounding box center [679, 217] width 7 height 7
click at [619, 296] on link "Remove from list" at bounding box center [634, 289] width 111 height 17
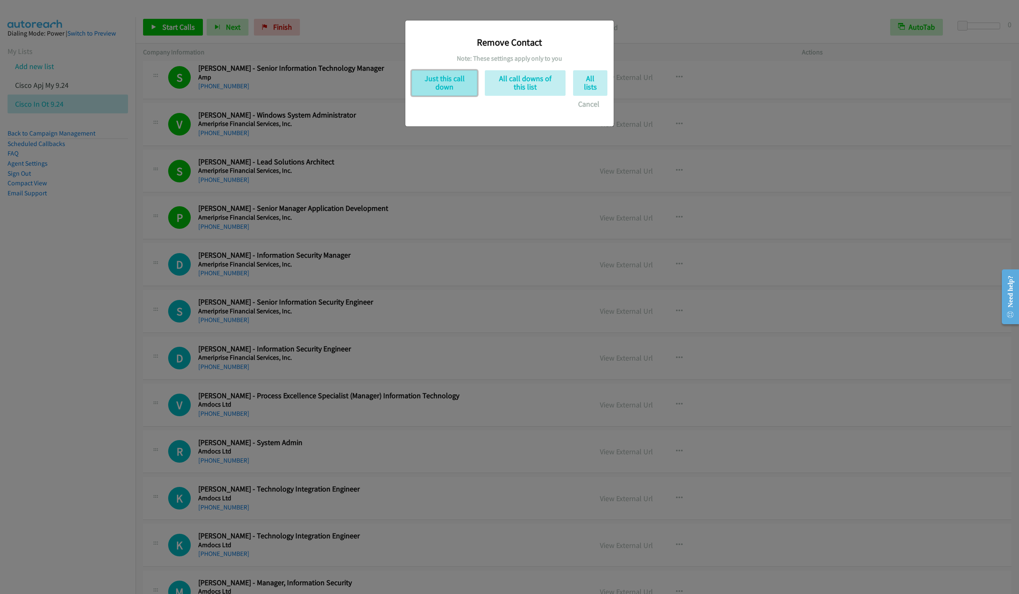
click at [445, 83] on button "Just this call down" at bounding box center [445, 83] width 66 height 26
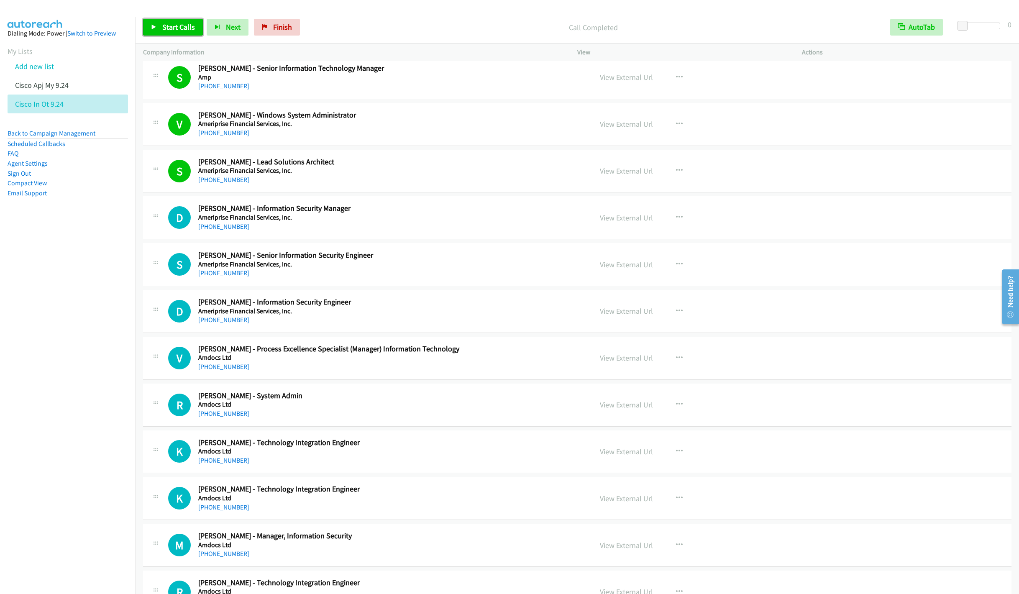
click at [151, 29] on link "Start Calls" at bounding box center [173, 27] width 60 height 17
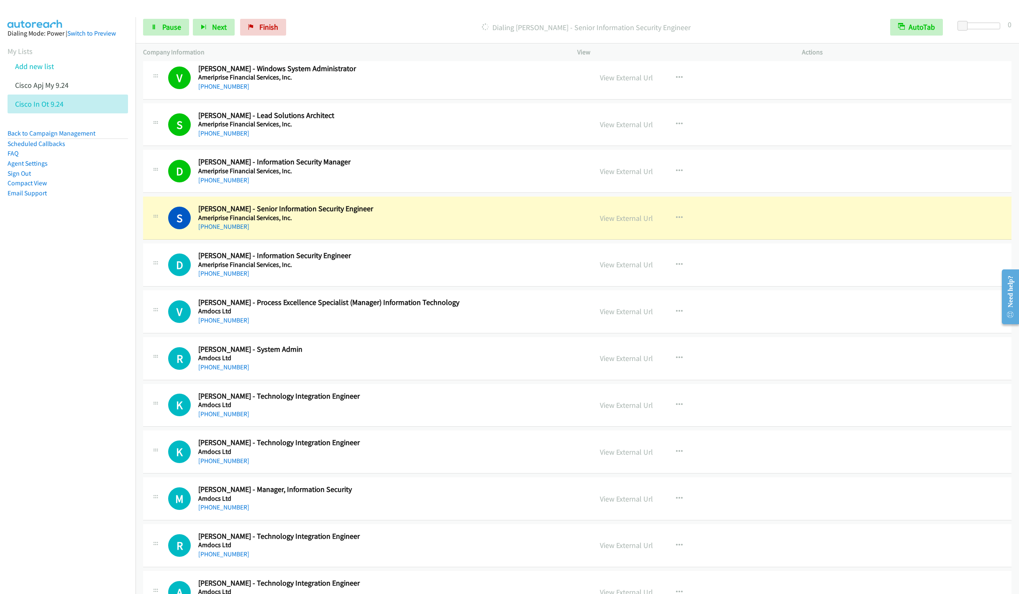
scroll to position [1255, 0]
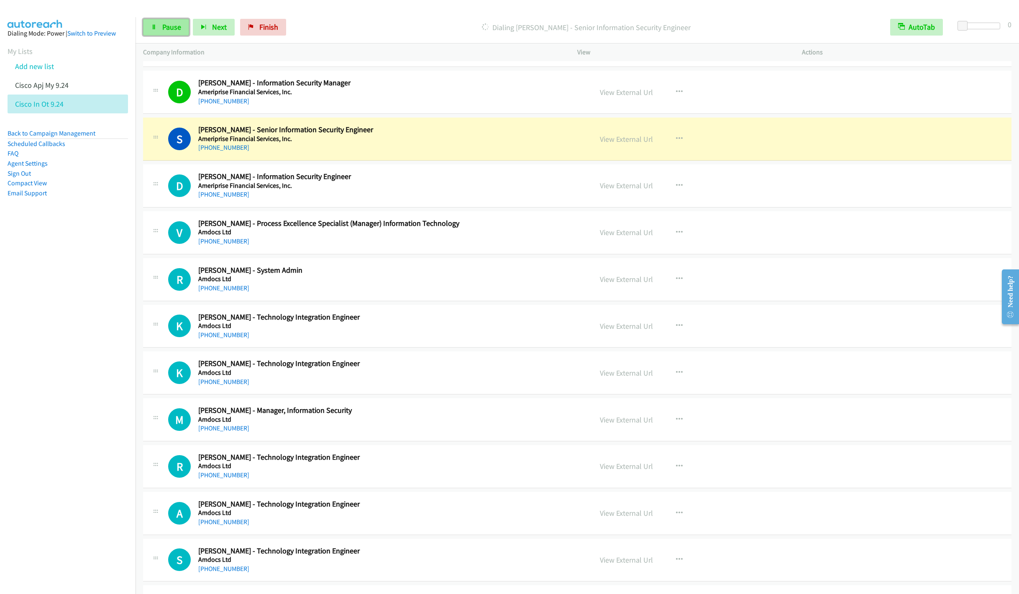
click at [164, 34] on link "Pause" at bounding box center [166, 27] width 46 height 17
